Goal: Find specific fact: Find contact information

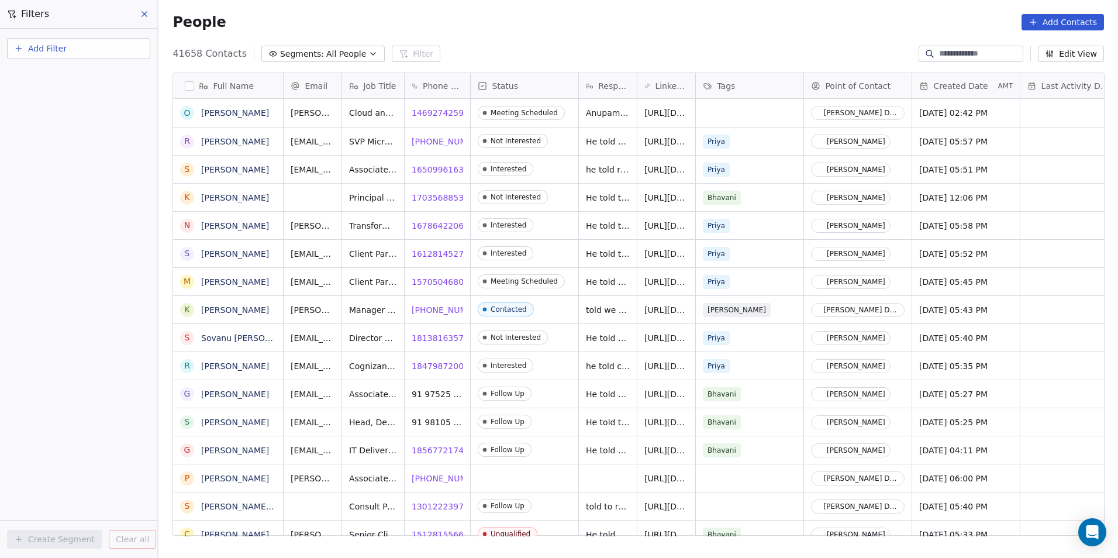
scroll to position [482, 952]
click at [92, 57] on button "Add Filter" at bounding box center [78, 48] width 143 height 21
click at [102, 74] on div "Contact properties" at bounding box center [78, 76] width 119 height 12
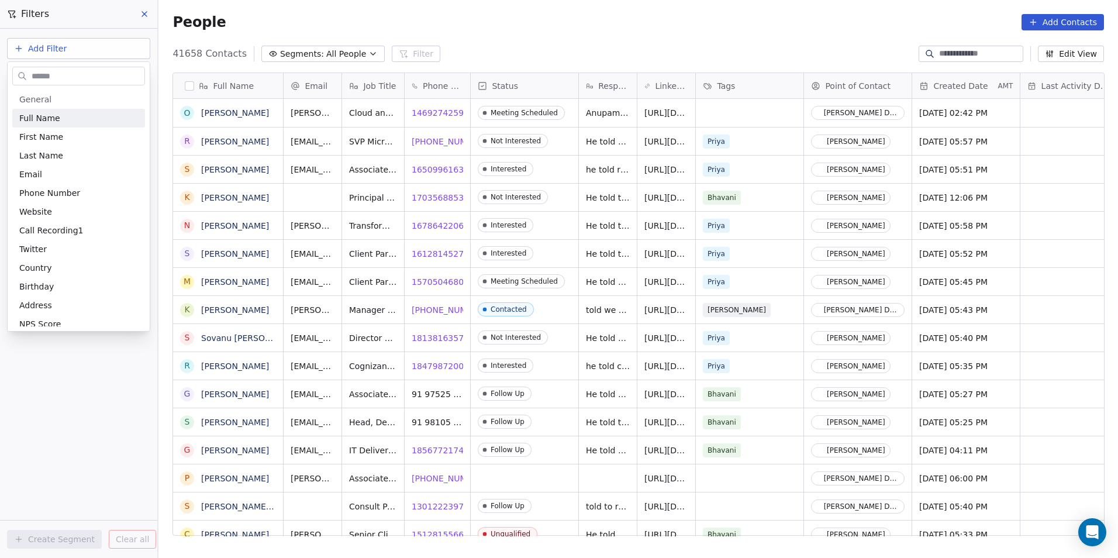
click at [103, 77] on input "text" at bounding box center [86, 76] width 115 height 17
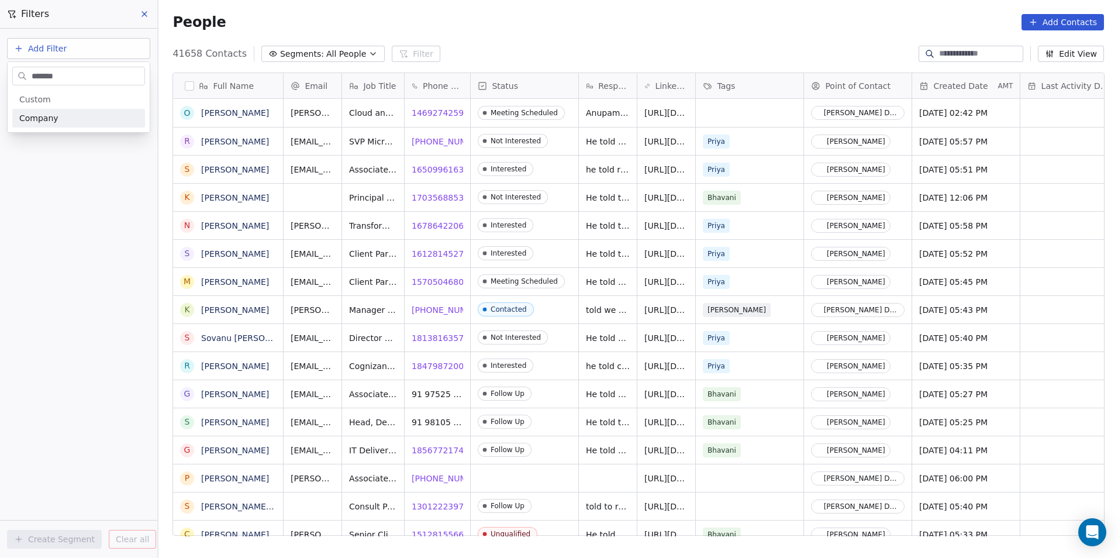
type input "*******"
click at [102, 118] on div "Company" at bounding box center [78, 118] width 119 height 12
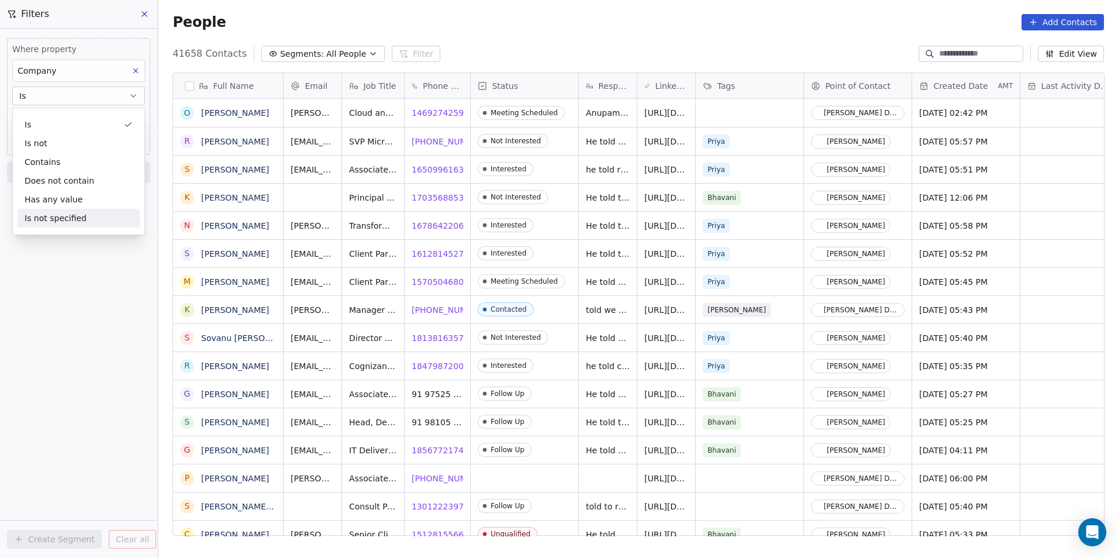
click at [63, 340] on div "Where property Company Is Add filter to this group Add another filter Create Se…" at bounding box center [78, 293] width 157 height 529
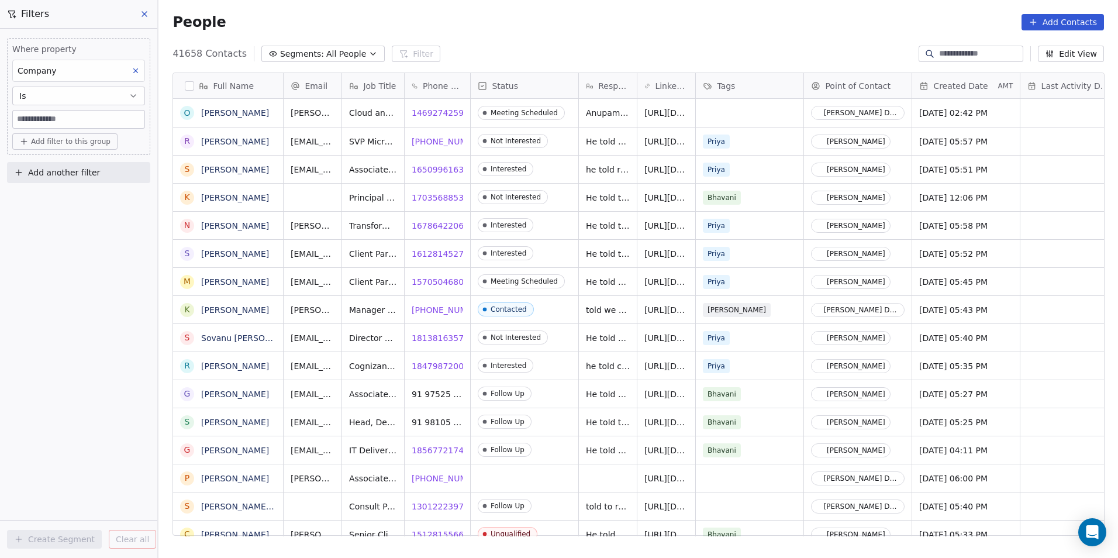
click at [70, 126] on input at bounding box center [79, 120] width 132 height 18
type input "*******"
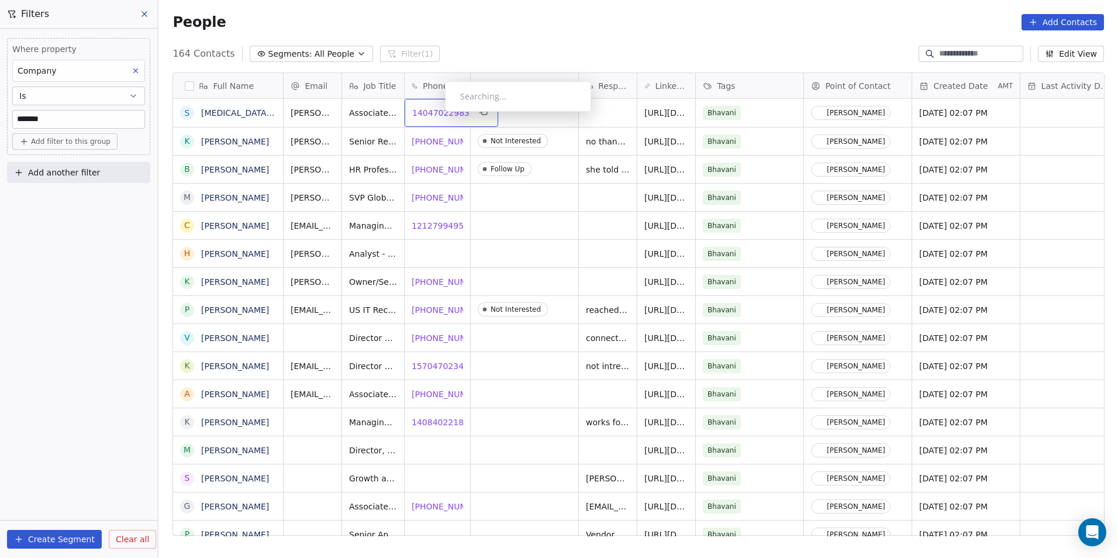
click at [436, 115] on span "14047022983" at bounding box center [440, 113] width 57 height 12
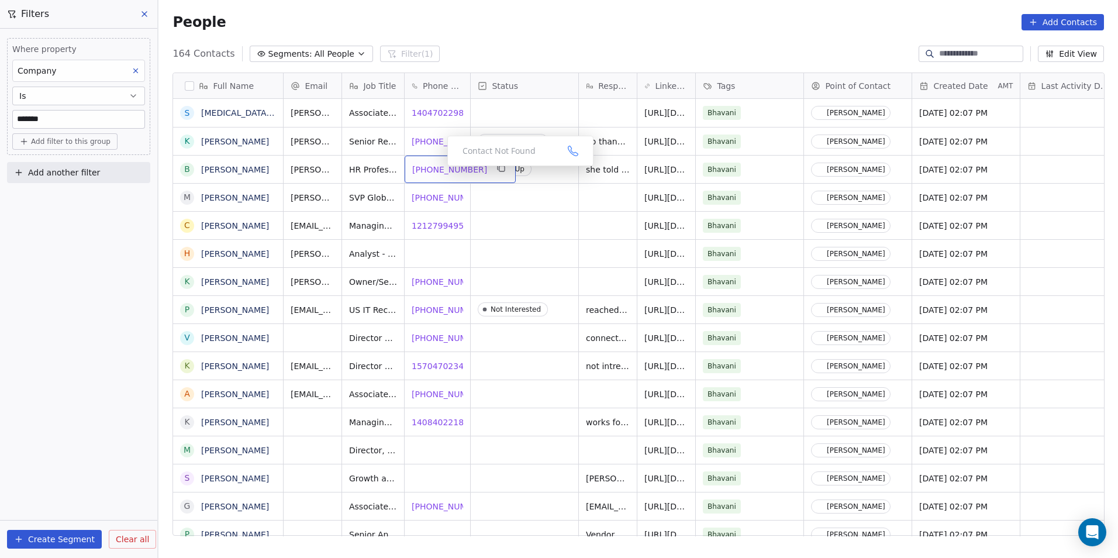
click at [438, 169] on span "[PHONE_NUMBER]" at bounding box center [449, 170] width 75 height 12
click at [431, 203] on span "[PHONE_NUMBER]" at bounding box center [449, 198] width 75 height 12
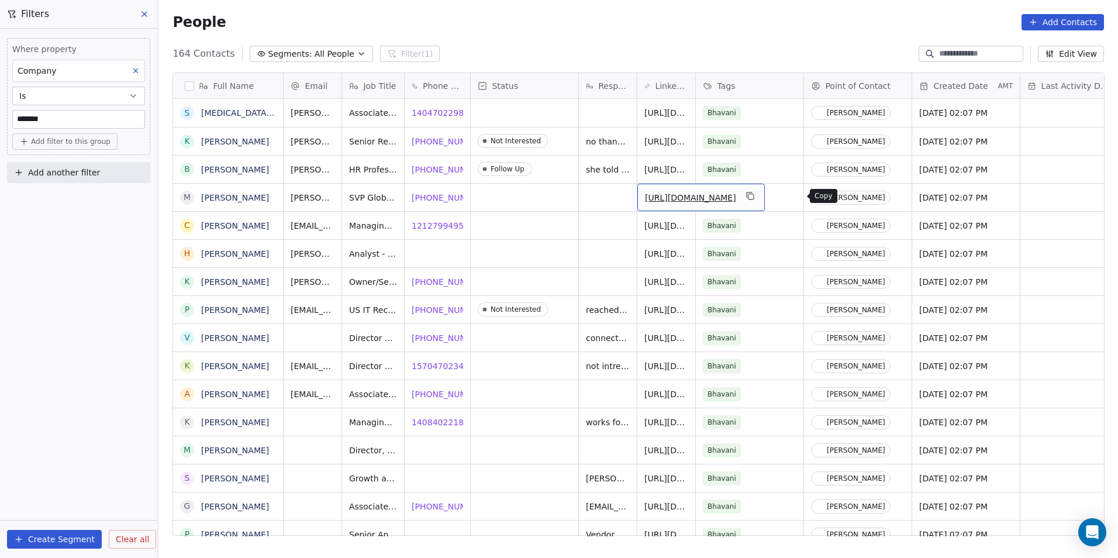
click at [555, 195] on icon "grid" at bounding box center [750, 195] width 9 height 9
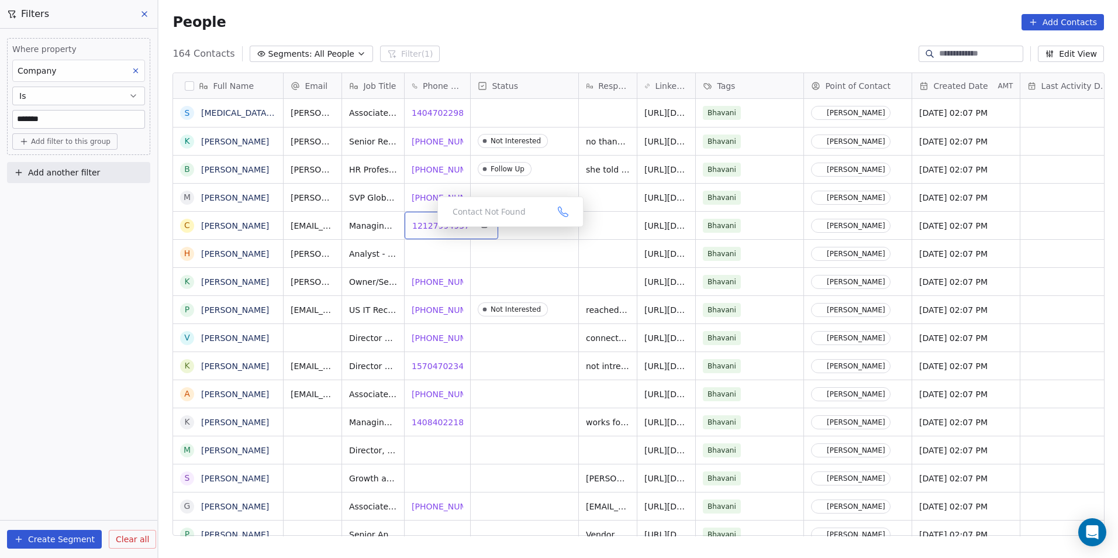
click at [428, 230] on span "12127994957" at bounding box center [440, 226] width 57 height 12
click at [436, 394] on span "[PHONE_NUMBER]" at bounding box center [449, 394] width 75 height 12
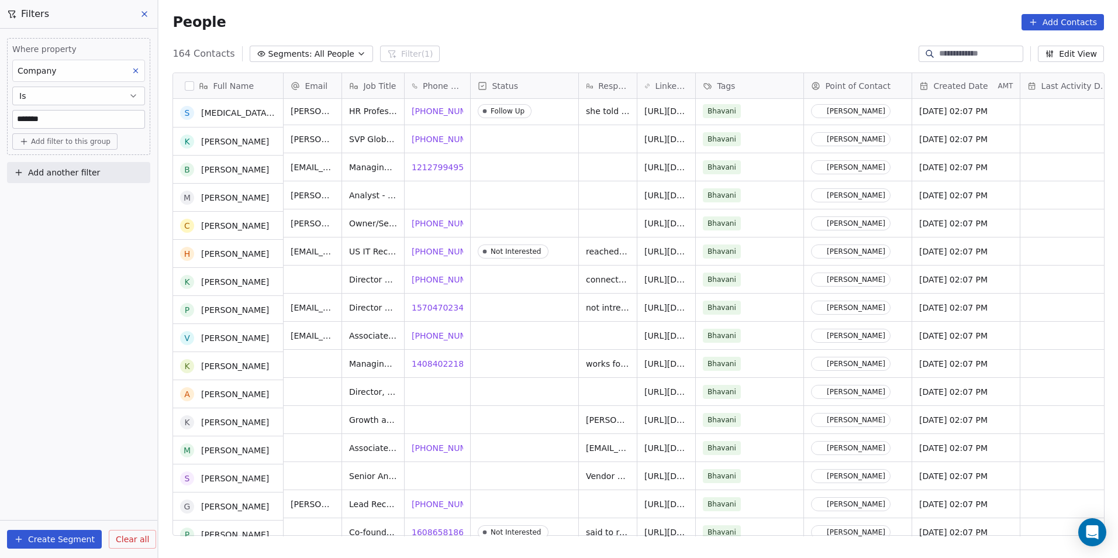
scroll to position [58, 0]
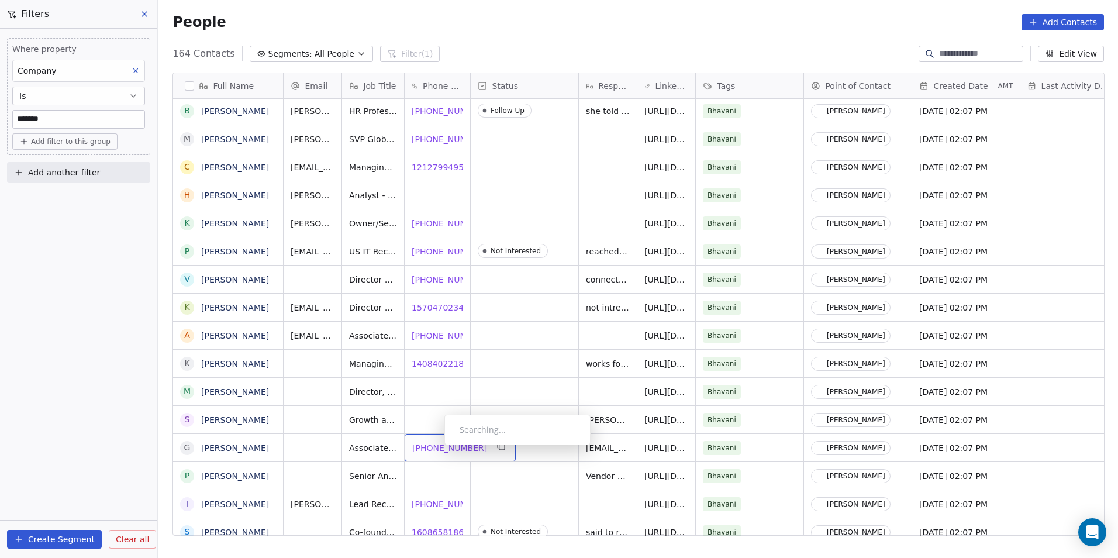
click at [435, 448] on span "[PHONE_NUMBER]" at bounding box center [449, 448] width 75 height 12
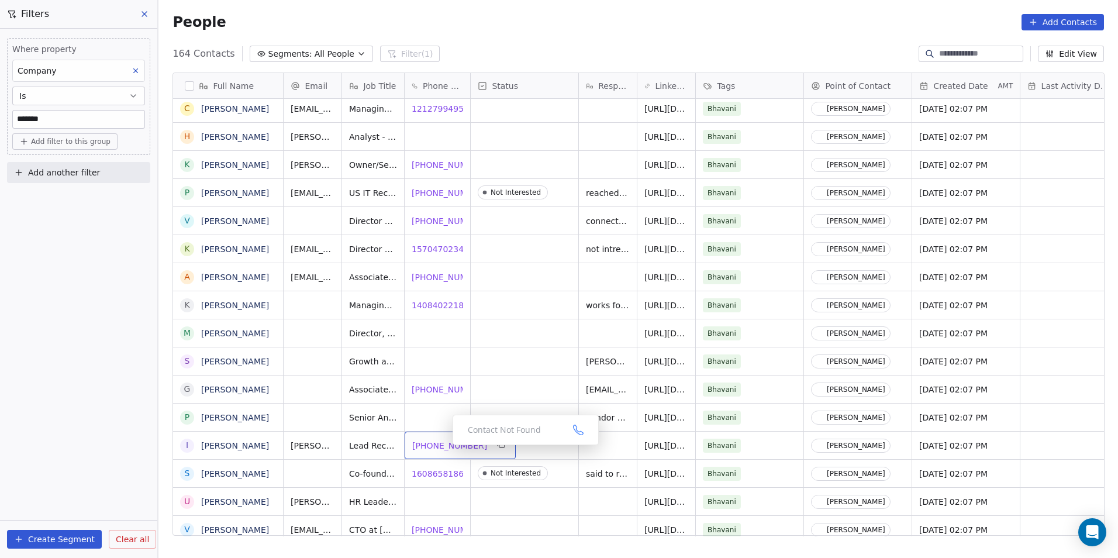
click at [443, 448] on span "[PHONE_NUMBER]" at bounding box center [449, 446] width 75 height 12
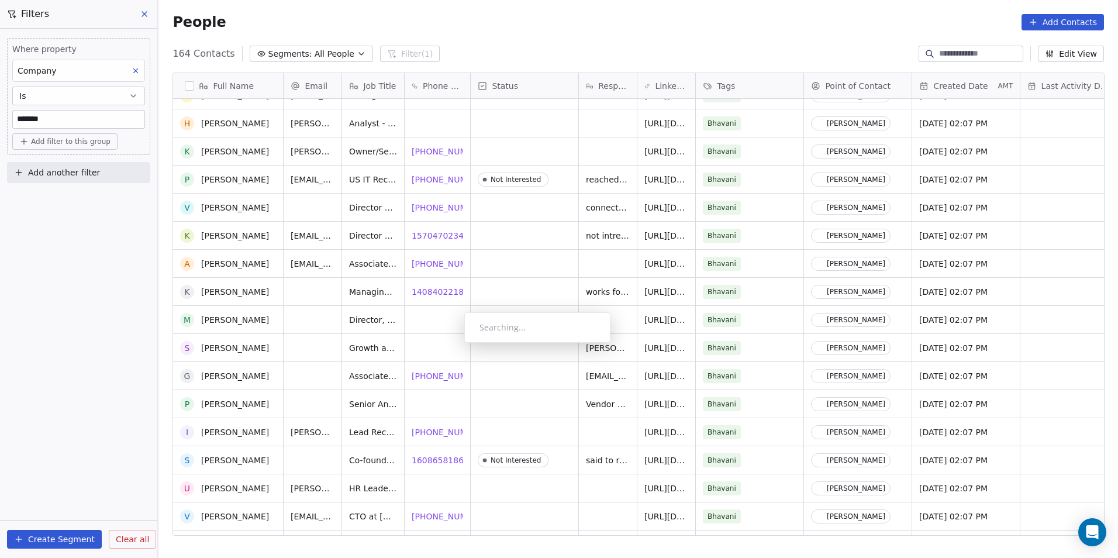
scroll to position [306, 0]
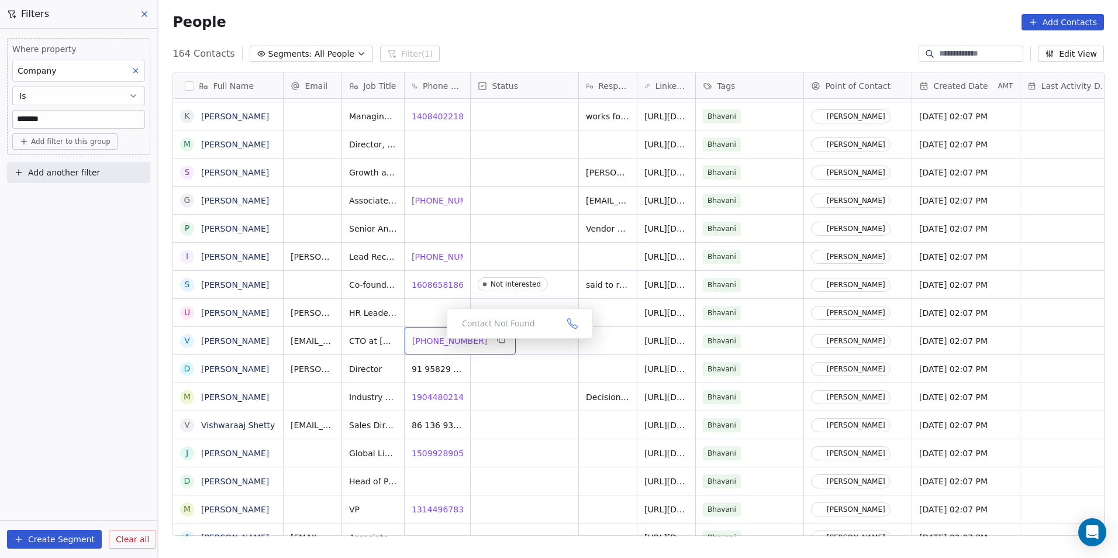
click at [438, 342] on span "[PHONE_NUMBER]" at bounding box center [449, 341] width 75 height 12
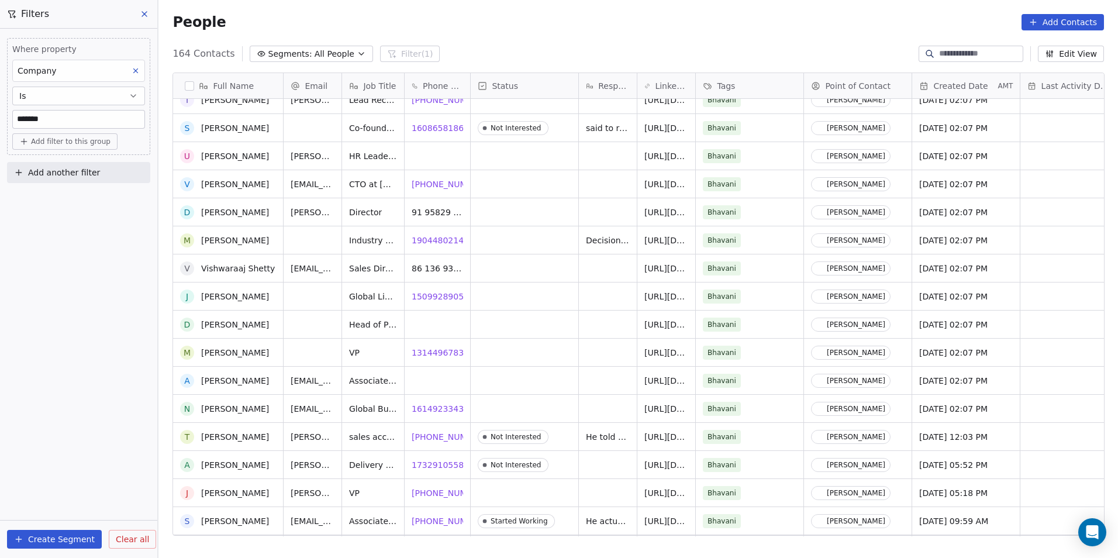
scroll to position [481, 0]
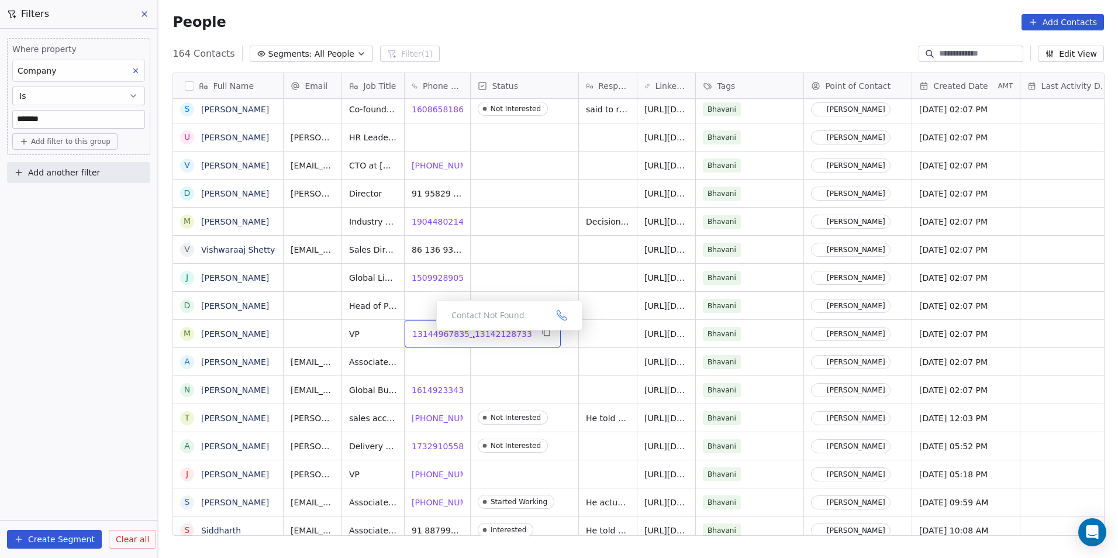
click at [427, 333] on span "13144967835" at bounding box center [440, 334] width 57 height 12
